Goal: Answer question/provide support: Share knowledge or assist other users

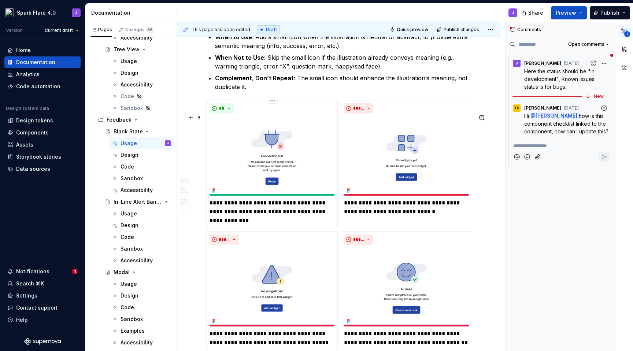
scroll to position [1940, 0]
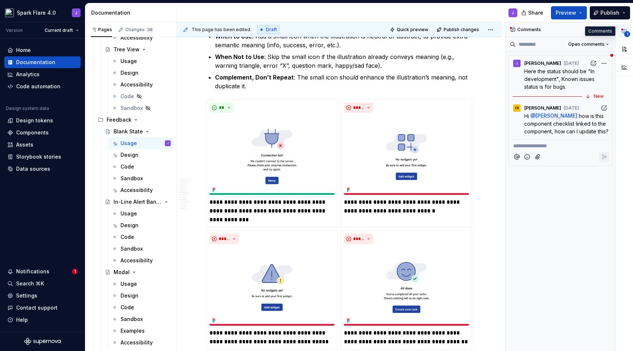
click at [625, 33] on span "1" at bounding box center [628, 34] width 6 height 6
click at [595, 95] on div "New" at bounding box center [599, 96] width 10 height 6
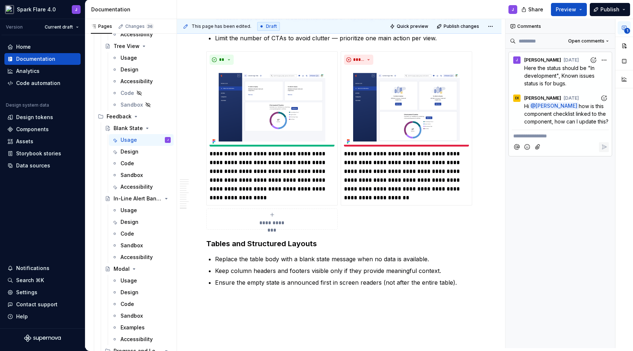
scroll to position [2769, 0]
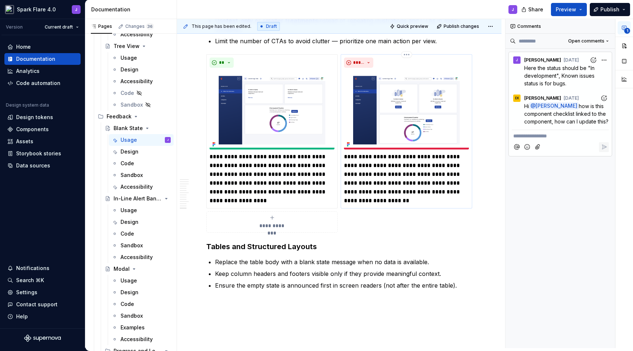
click at [423, 125] on img at bounding box center [406, 110] width 125 height 79
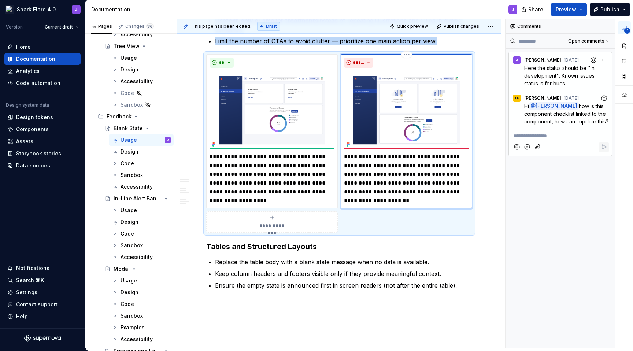
click at [423, 125] on img at bounding box center [406, 110] width 125 height 79
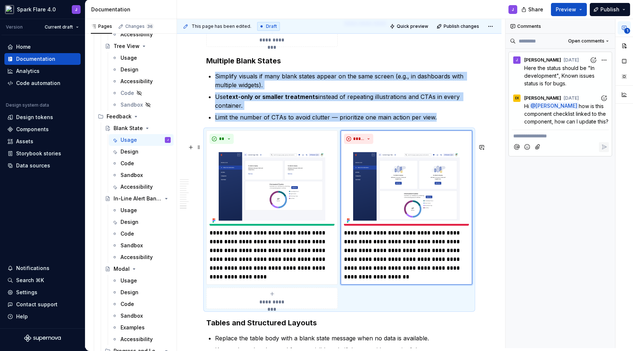
scroll to position [2690, 0]
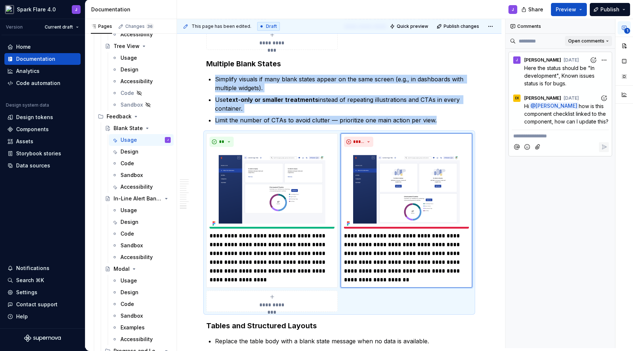
click at [605, 42] on button "Open comments" at bounding box center [588, 41] width 47 height 10
click at [582, 65] on div "Resolved" at bounding box center [584, 66] width 48 height 7
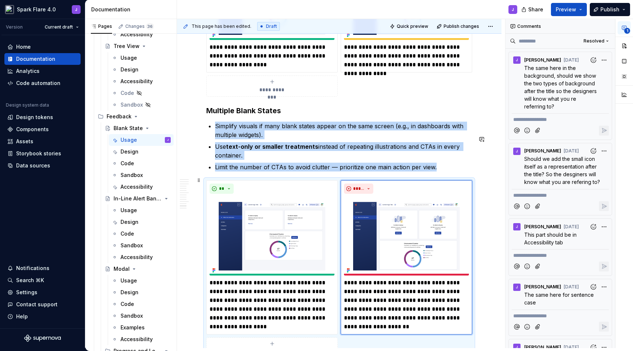
scroll to position [2637, 0]
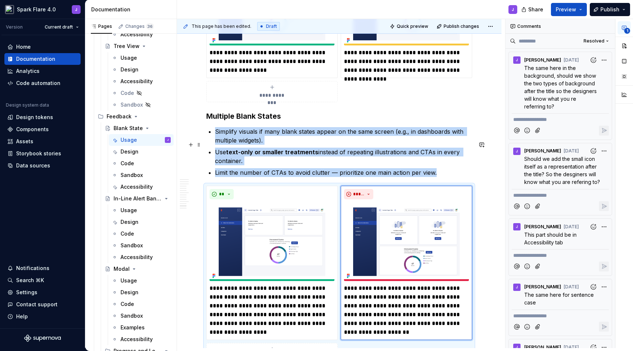
click at [372, 145] on p "Simplify visuals if many blank states appear on the same screen (e.g., in dashb…" at bounding box center [343, 136] width 257 height 18
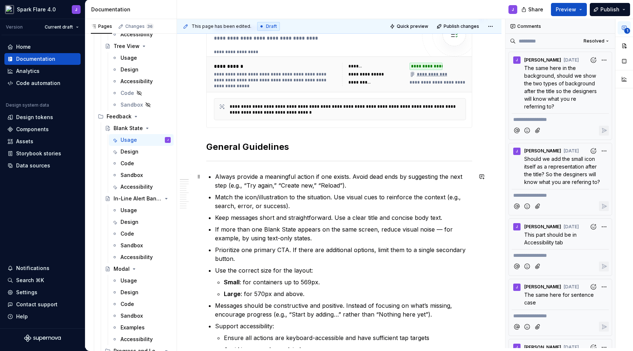
scroll to position [161, 0]
click at [537, 83] on span "The same here in the background, should we show the two types of background aft…" at bounding box center [561, 87] width 74 height 45
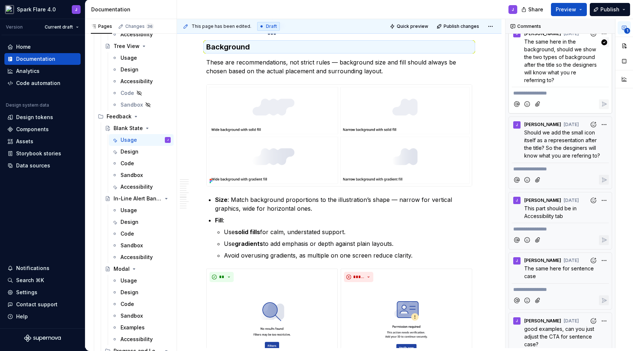
scroll to position [27, 0]
click at [534, 148] on span "Should we add the small icon itself as a representation after the title? So the…" at bounding box center [562, 143] width 76 height 29
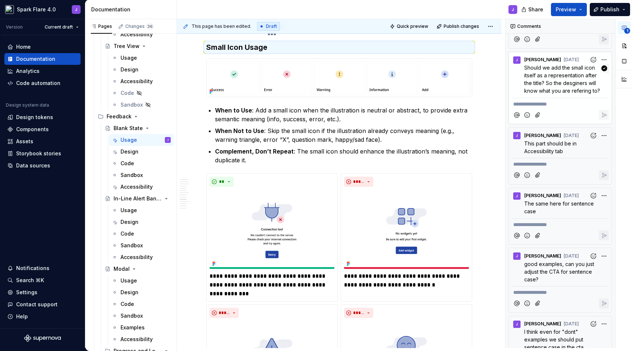
scroll to position [98, 0]
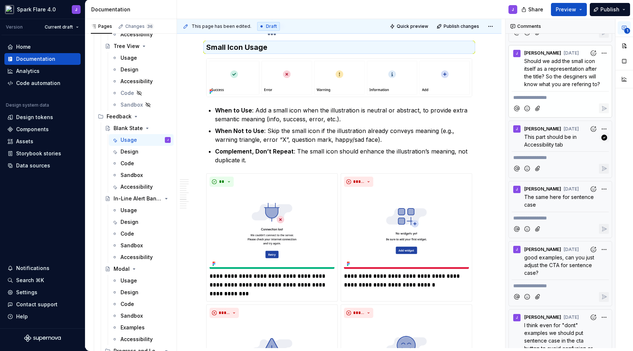
click at [534, 148] on span "This part should be in Accessibility tab" at bounding box center [551, 141] width 54 height 14
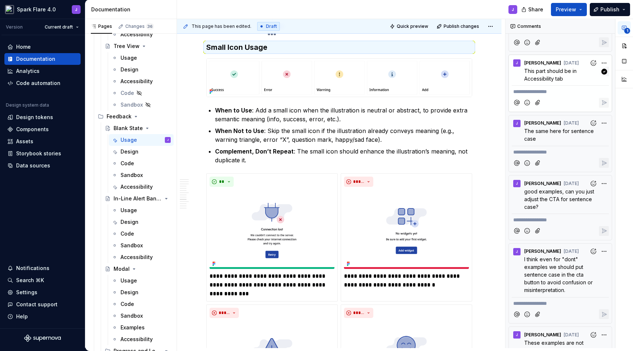
scroll to position [172, 0]
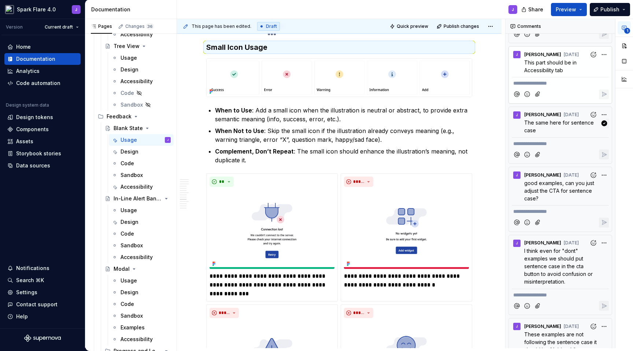
click at [535, 133] on span "The same here for sentence case" at bounding box center [559, 126] width 71 height 14
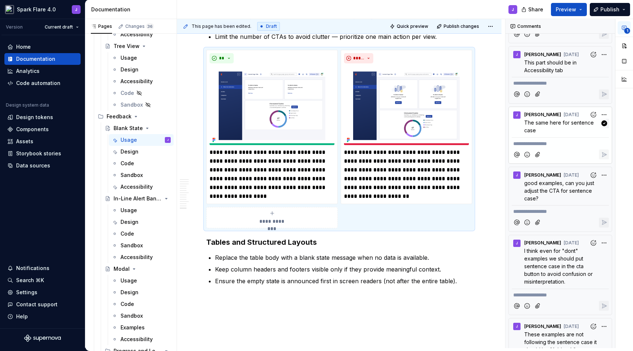
scroll to position [2781, 0]
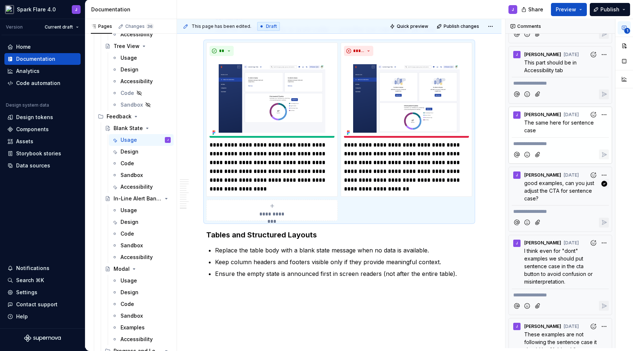
click at [529, 197] on span "good examples, can you just adjust the CTA for sentence case?" at bounding box center [559, 191] width 71 height 22
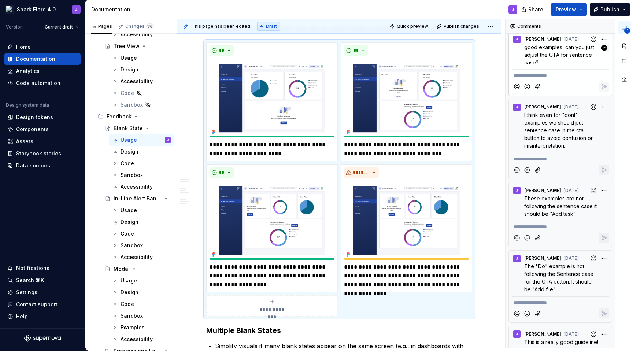
scroll to position [309, 0]
click at [541, 148] on span "I think even for "dont" examples we should put sentence case in the cta button …" at bounding box center [559, 129] width 70 height 37
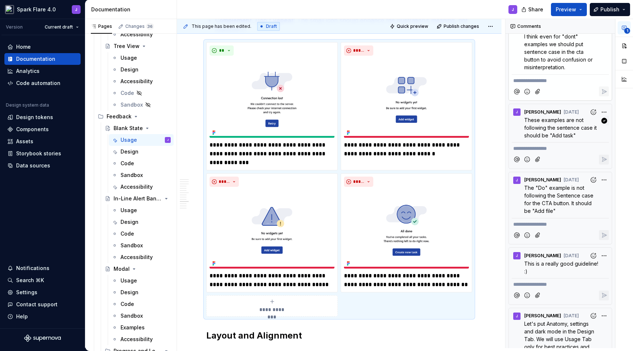
scroll to position [387, 0]
click at [552, 136] on span "These examples are not following the sentence case it should be "Add task"" at bounding box center [561, 127] width 74 height 22
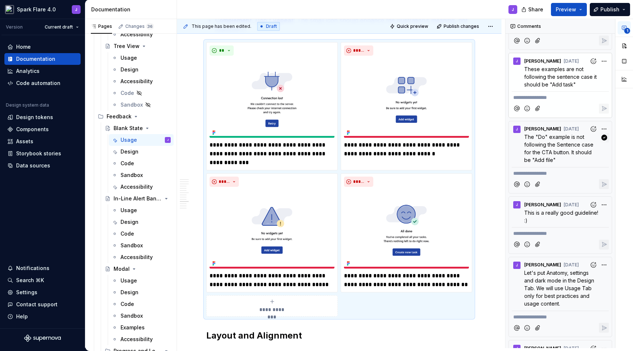
scroll to position [446, 0]
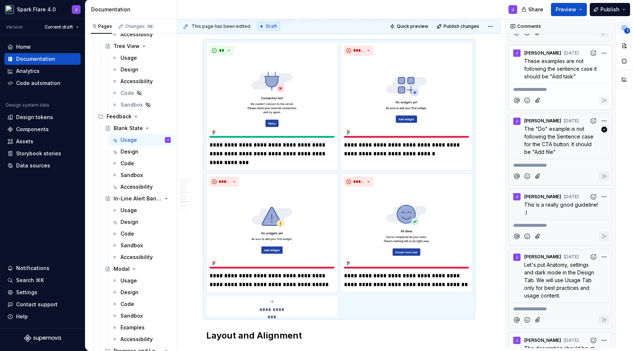
click at [544, 152] on span "The "Do" example is not following the Sentence case for the CTA button. It shou…" at bounding box center [559, 140] width 71 height 29
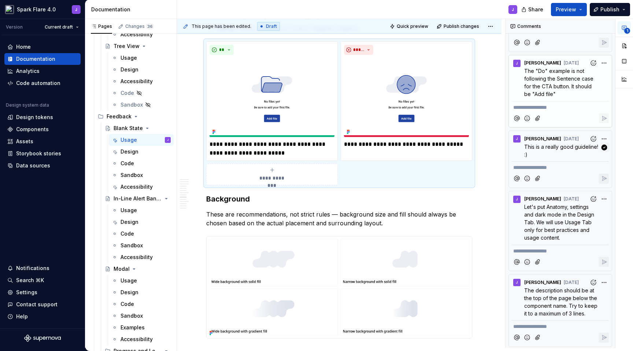
scroll to position [520, 0]
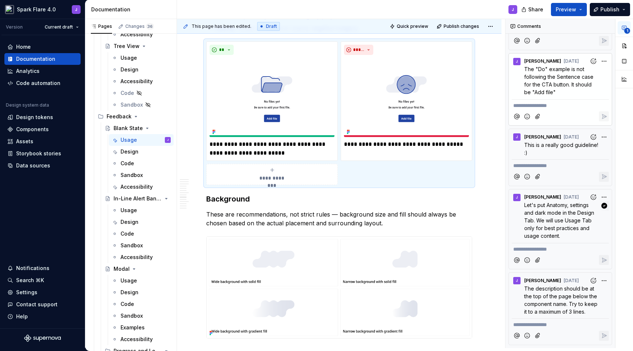
click at [546, 212] on span "Let's put Anatomy, settings and dark mode in the Design Tab. We will use Usage …" at bounding box center [559, 220] width 71 height 37
click at [538, 295] on span "The description should be at the top of the page below the component name. Try …" at bounding box center [561, 300] width 75 height 29
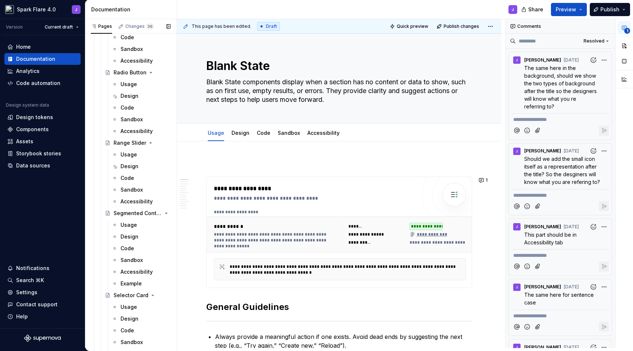
scroll to position [1390, 0]
type textarea "*"
